Goal: Task Accomplishment & Management: Complete application form

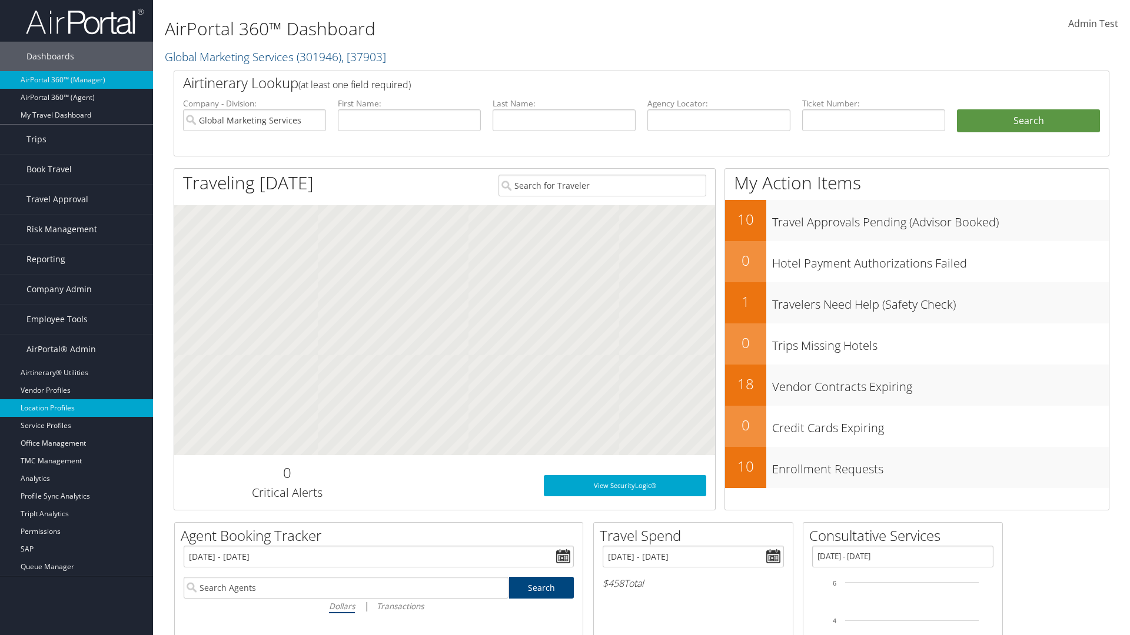
click at [76, 408] on link "Location Profiles" at bounding box center [76, 409] width 153 height 18
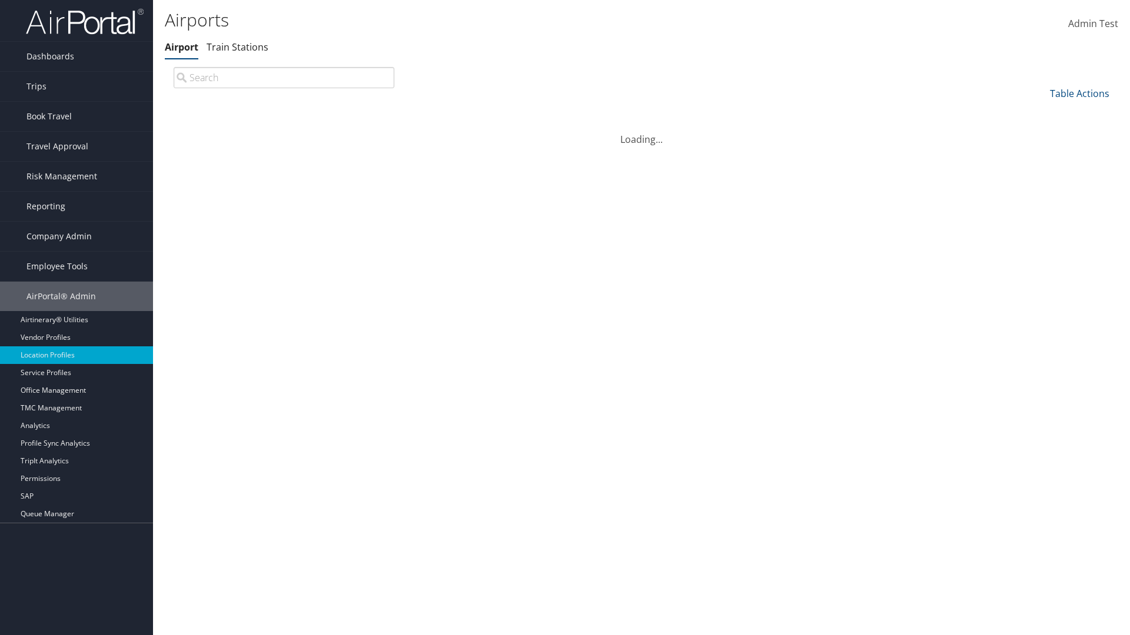
click at [1079, 93] on link "Table Actions" at bounding box center [1079, 93] width 59 height 13
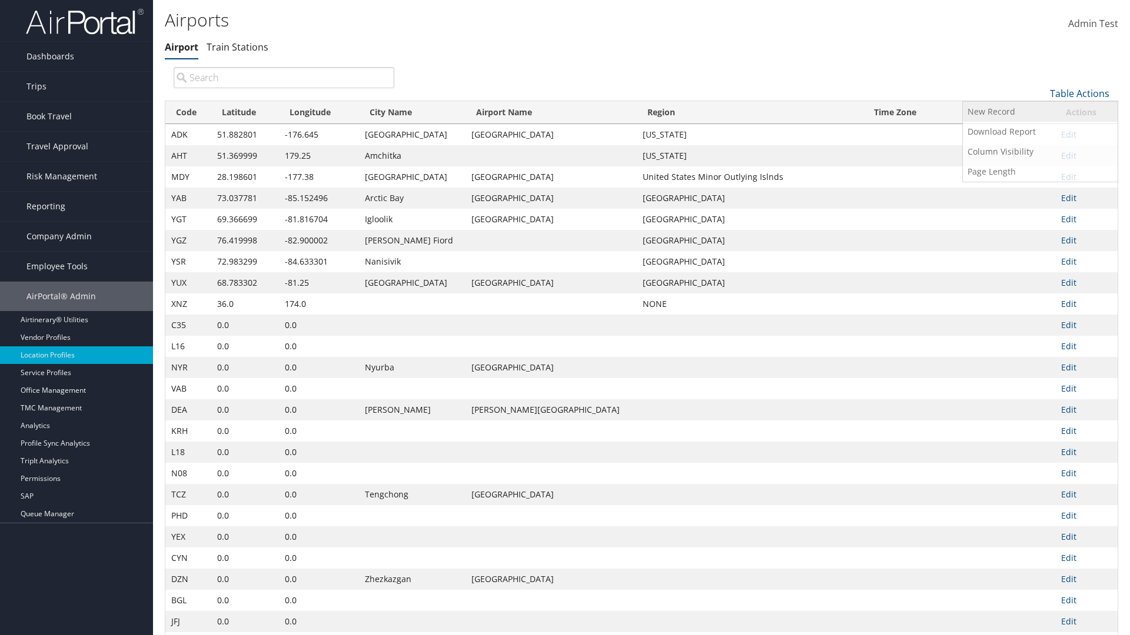
click at [1040, 111] on link "New Record" at bounding box center [1040, 112] width 155 height 20
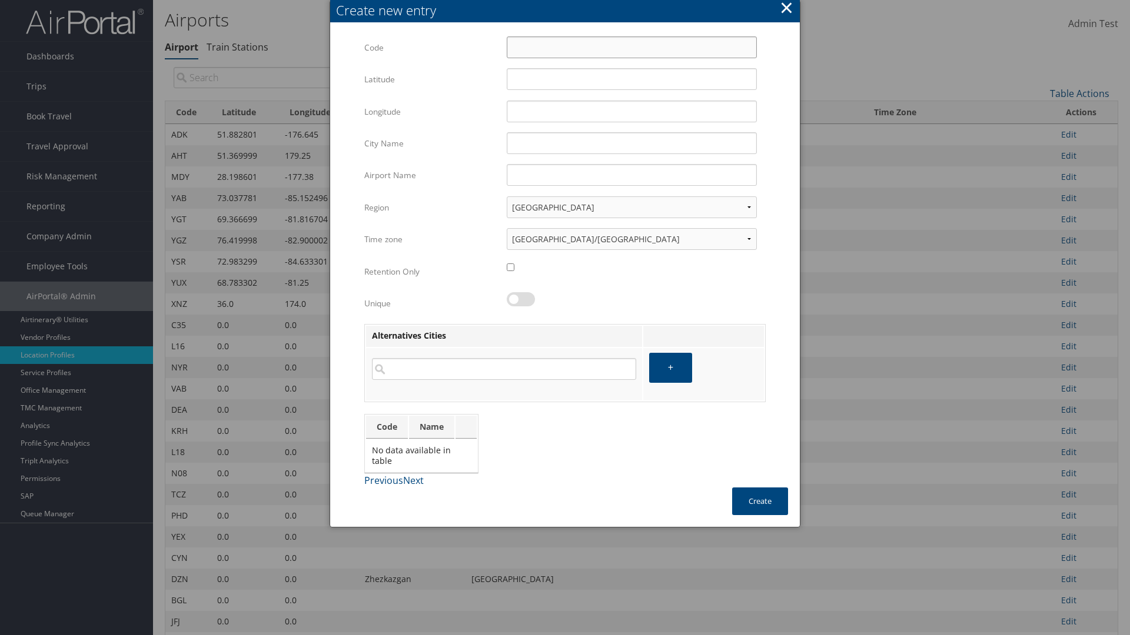
click at [631, 47] on input "Code" at bounding box center [632, 47] width 250 height 22
type input "^s"
click at [631, 79] on input "32.953182" at bounding box center [632, 79] width 250 height 22
type input "32.953182"
click at [631, 111] on input "12.016439" at bounding box center [632, 112] width 250 height 22
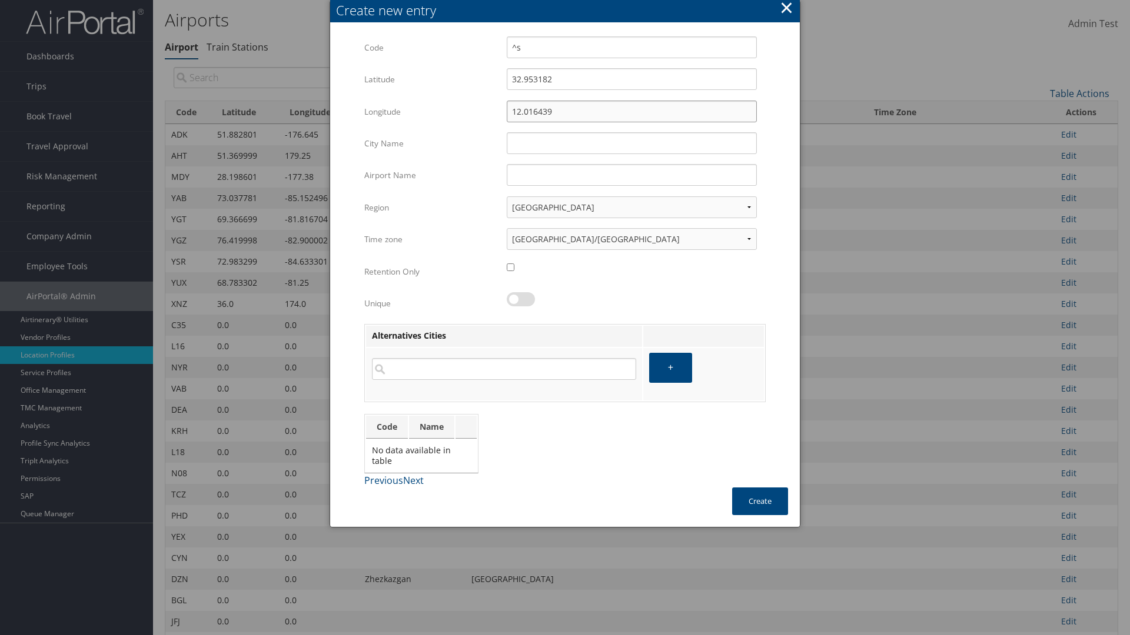
type input "12.016439"
click at [631, 143] on input "City Name" at bounding box center [632, 143] width 250 height 22
type input "Zwara"
type input "^s"
type input "Zwara"
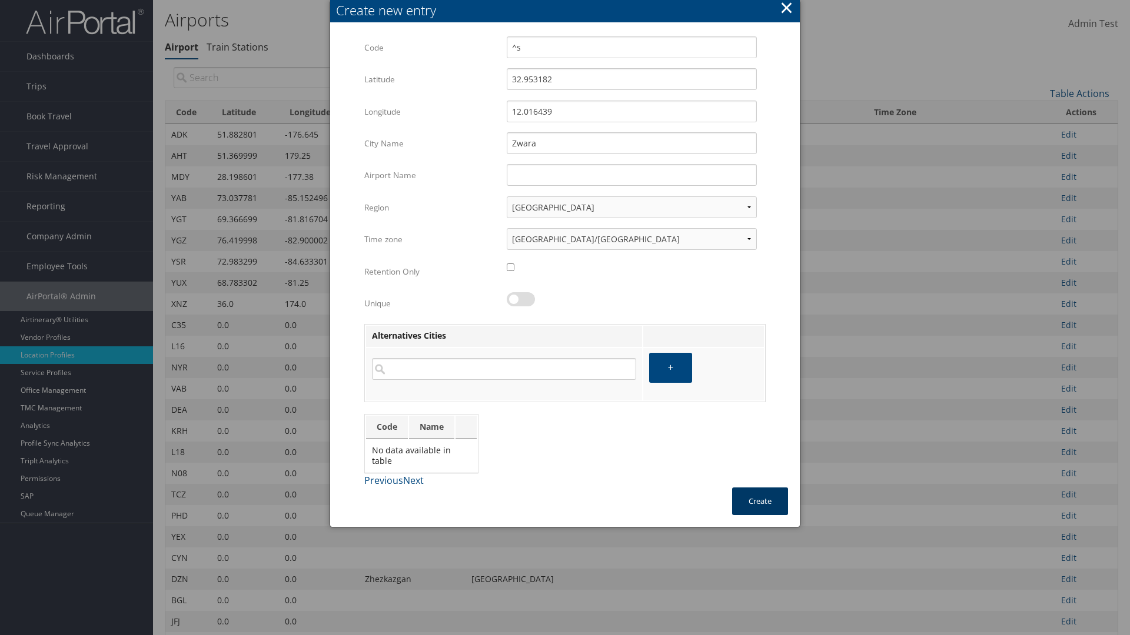
click at [760, 501] on button "Create" at bounding box center [760, 502] width 56 height 28
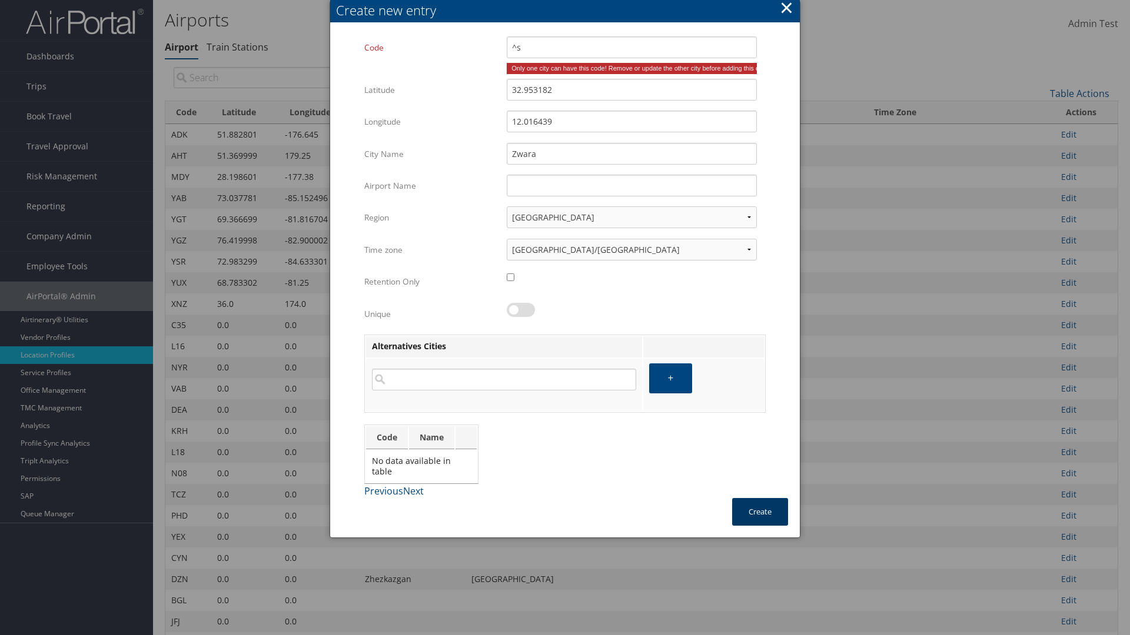
type input "Zwara"
